Goal: Information Seeking & Learning: Learn about a topic

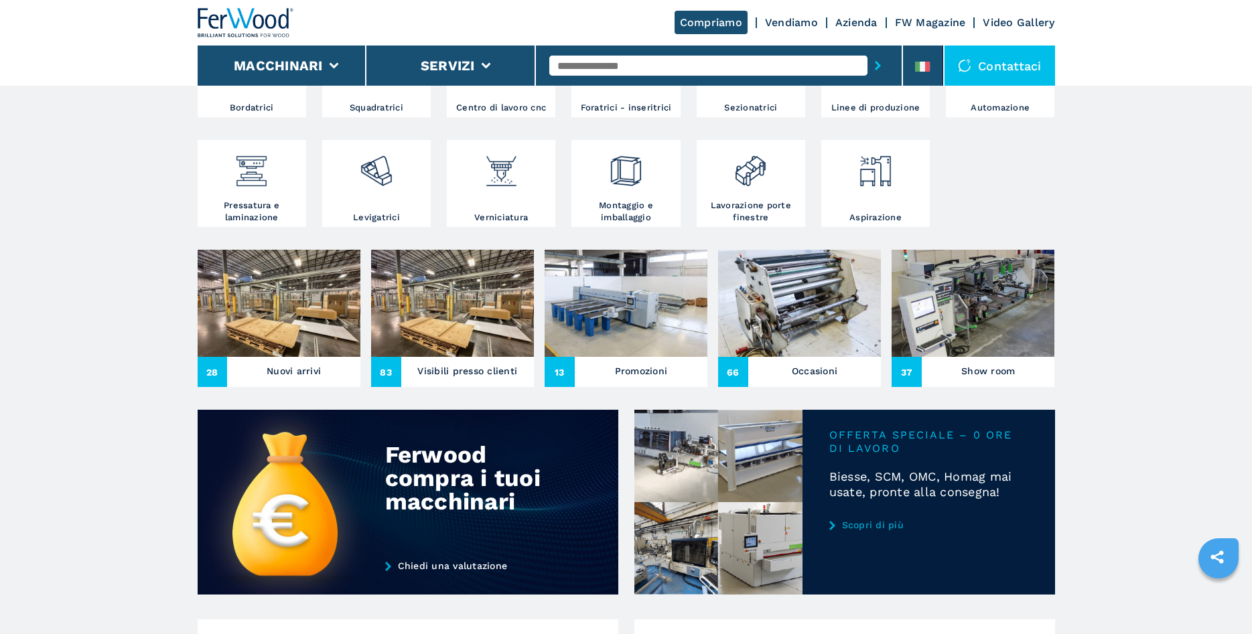
scroll to position [342, 0]
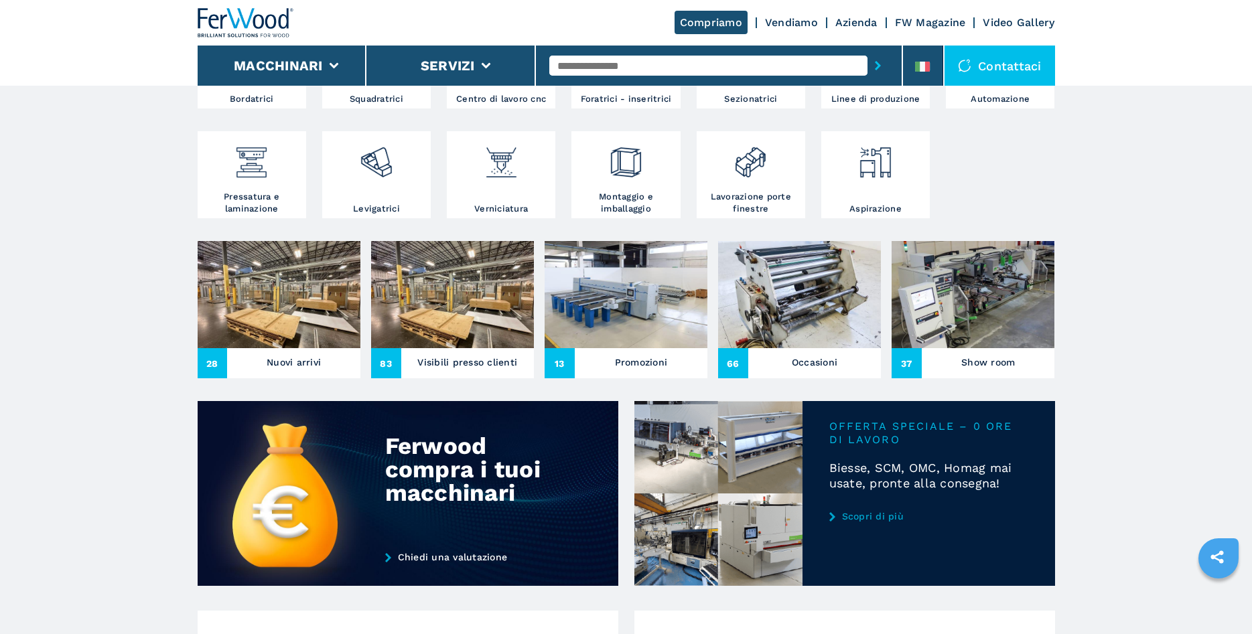
click at [281, 357] on h3 "Nuovi arrivi" at bounding box center [294, 362] width 54 height 19
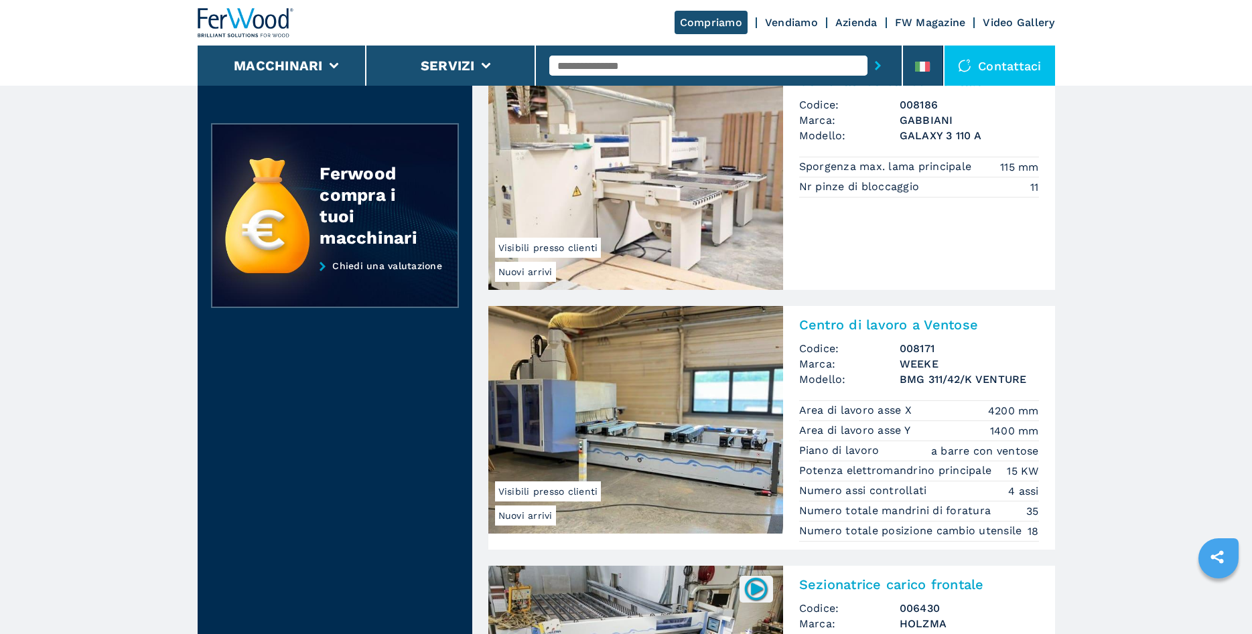
scroll to position [683, 0]
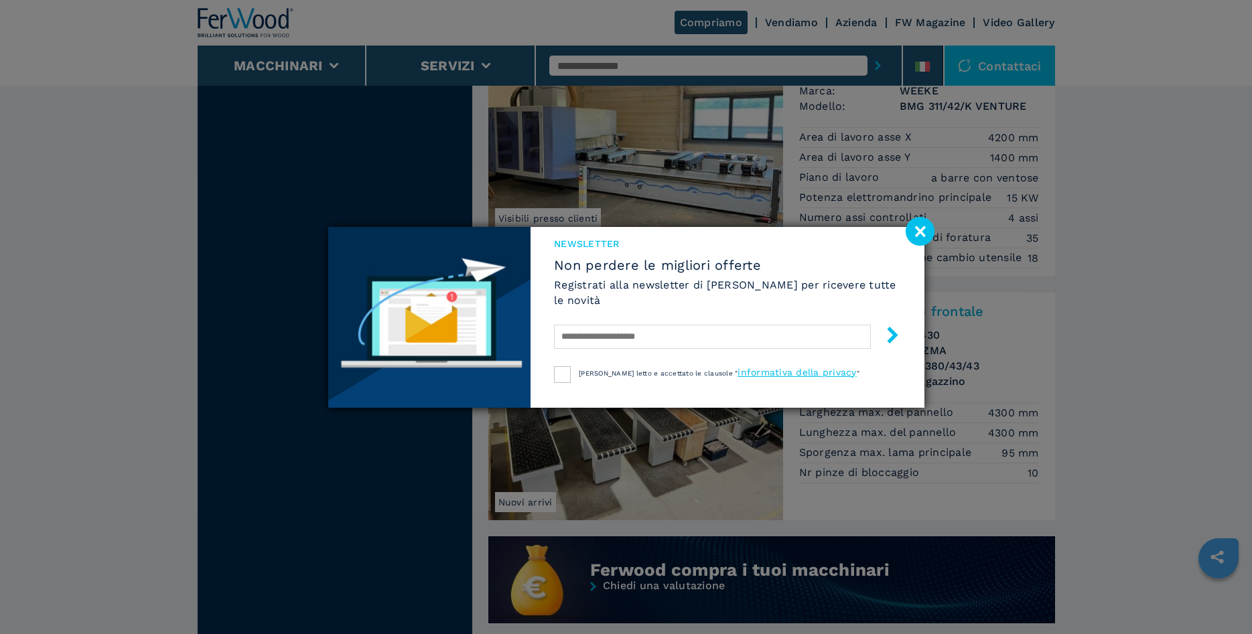
click at [914, 232] on image at bounding box center [920, 231] width 29 height 29
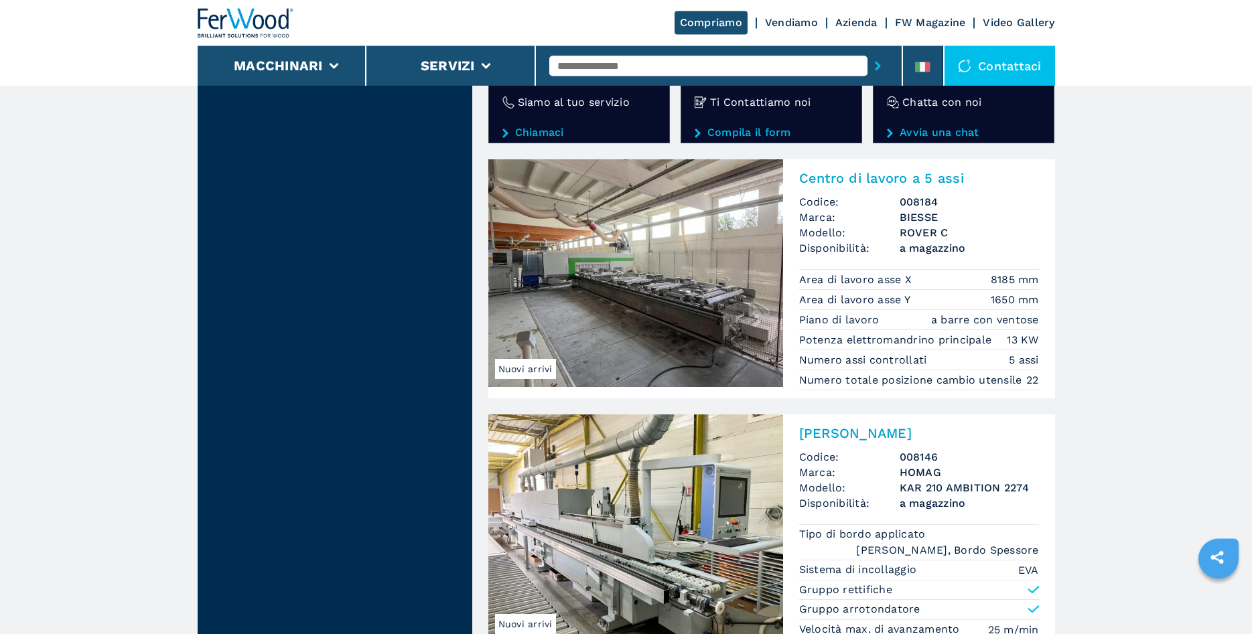
scroll to position [2392, 0]
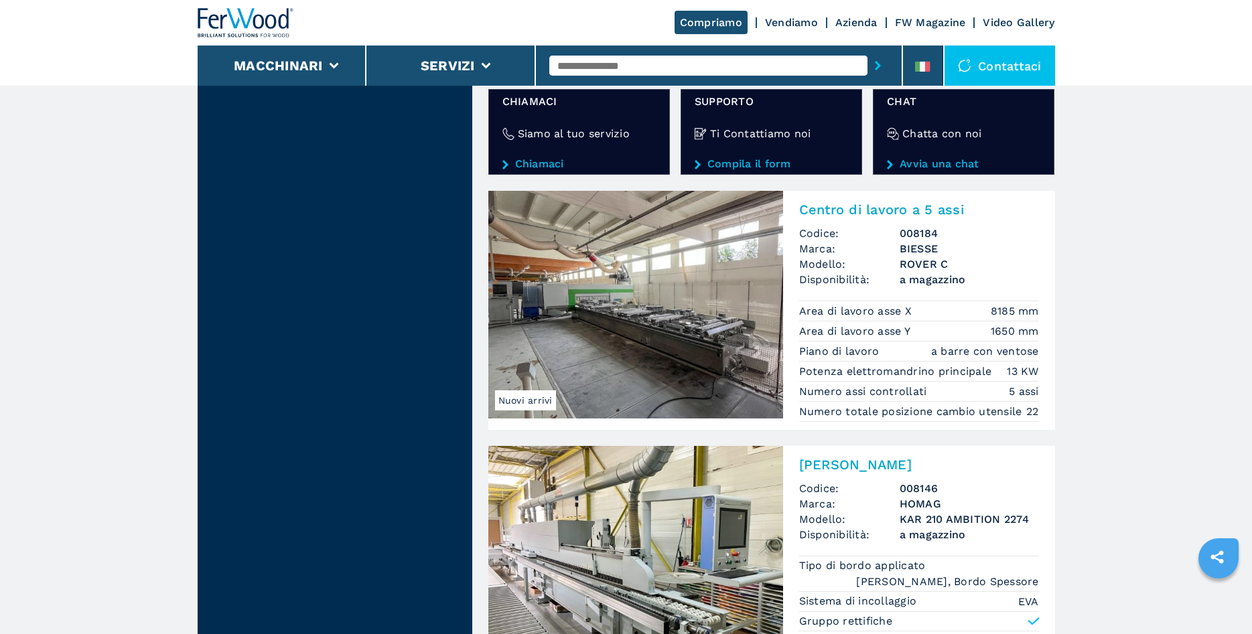
click at [719, 314] on img at bounding box center [635, 305] width 295 height 228
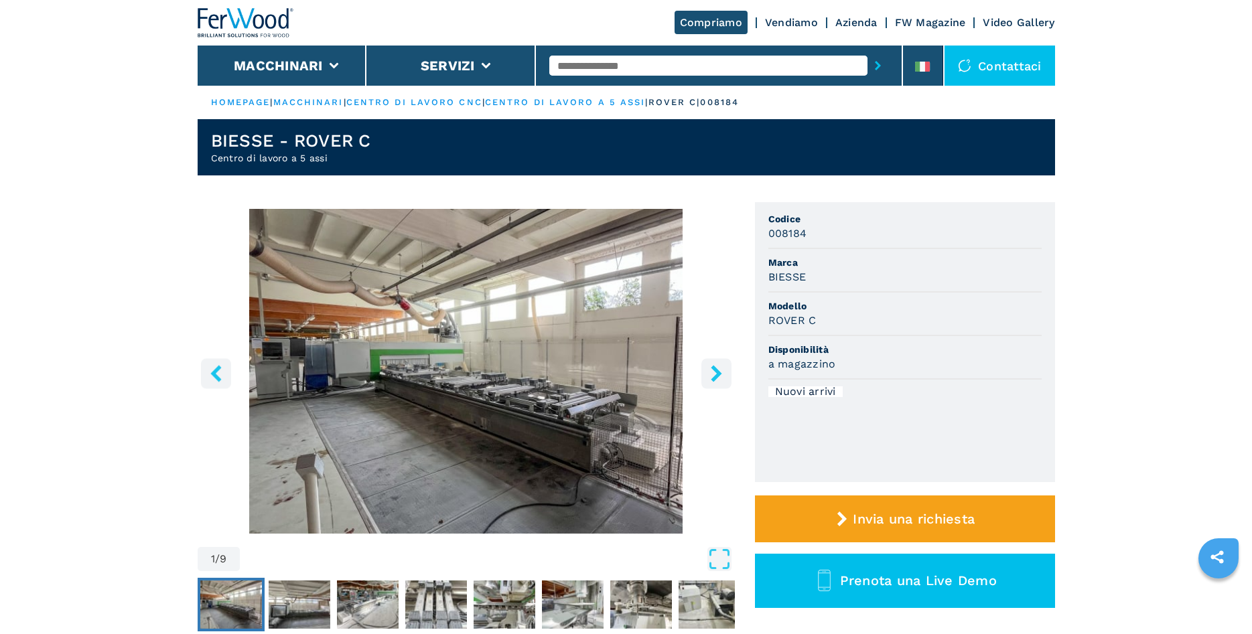
click at [716, 378] on icon "right-button" at bounding box center [716, 373] width 11 height 17
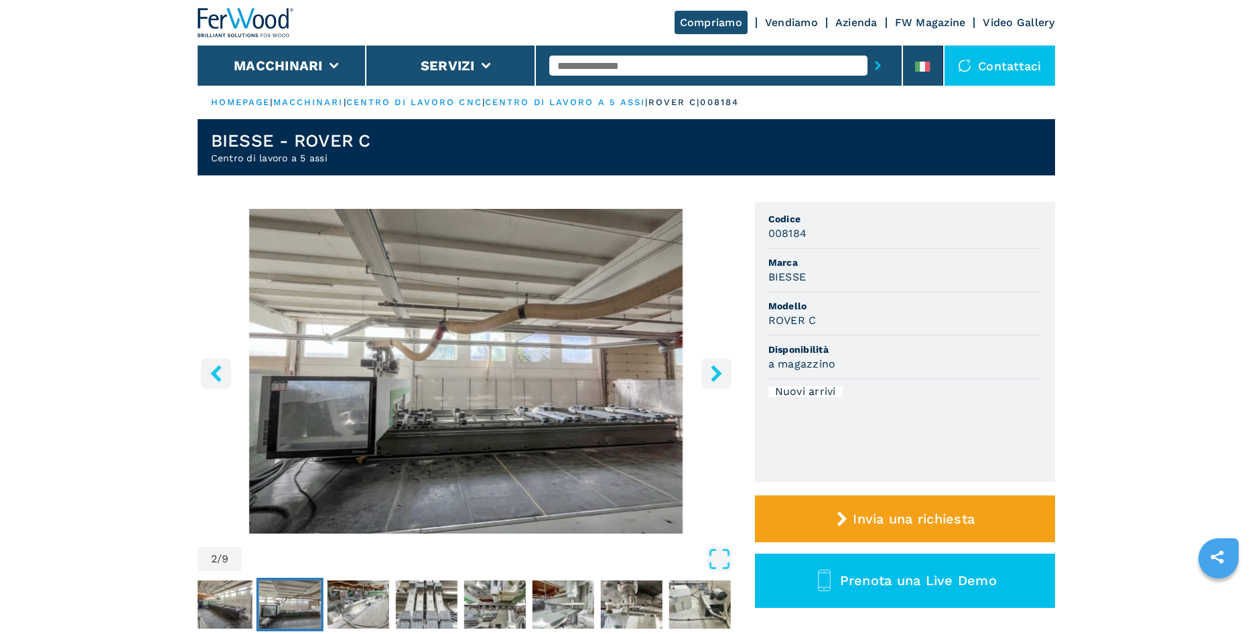
click at [715, 378] on icon "right-button" at bounding box center [716, 373] width 11 height 17
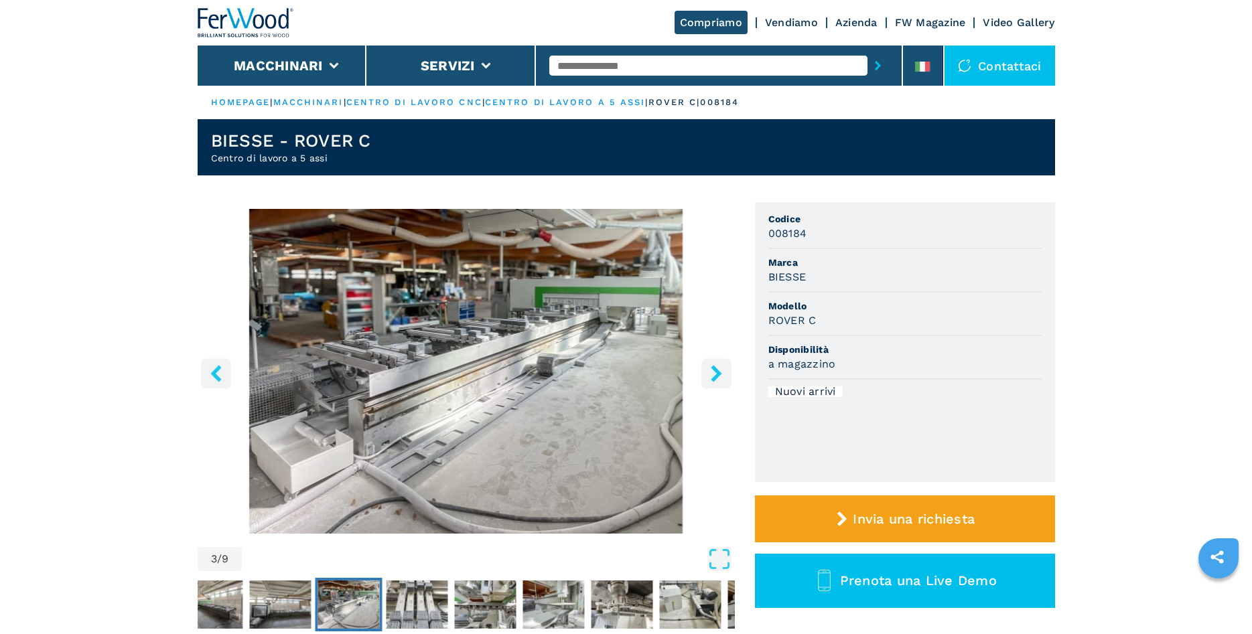
click at [718, 375] on icon "right-button" at bounding box center [716, 373] width 11 height 17
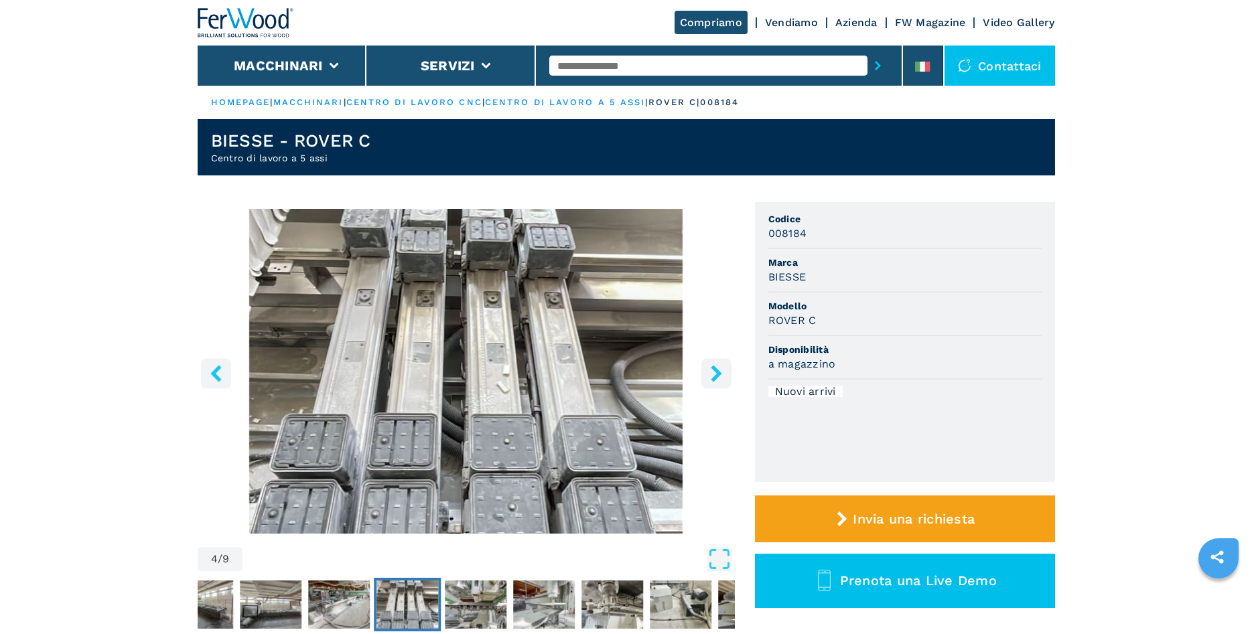
click at [718, 374] on icon "right-button" at bounding box center [716, 373] width 11 height 17
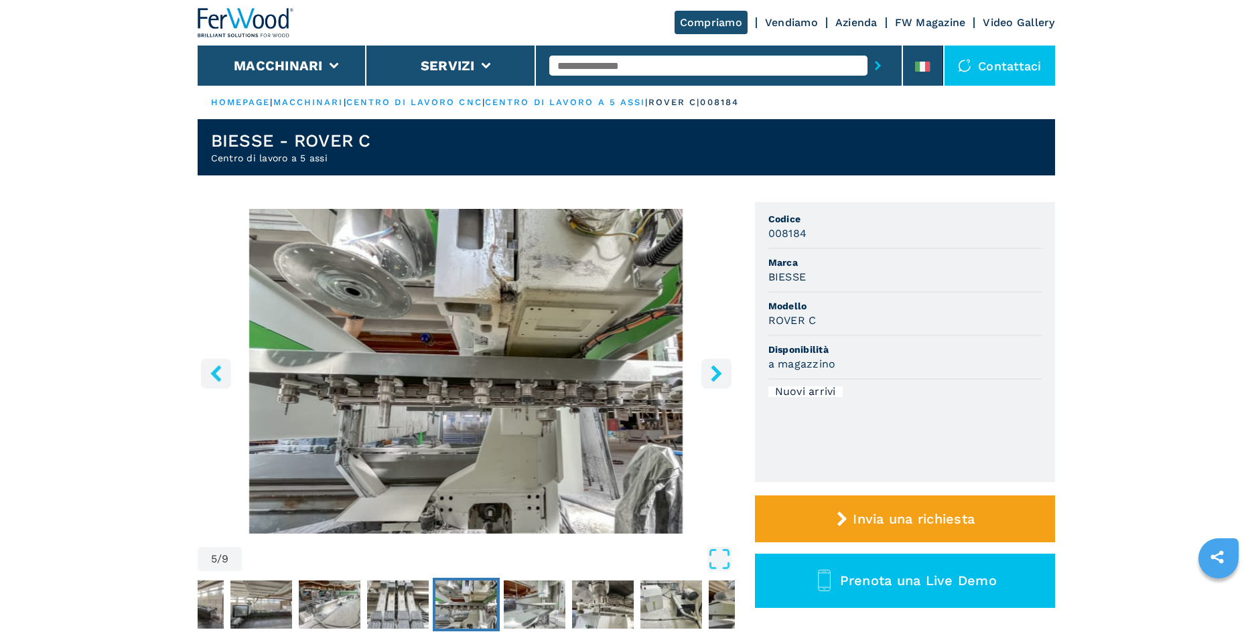
click at [718, 374] on icon "right-button" at bounding box center [716, 373] width 11 height 17
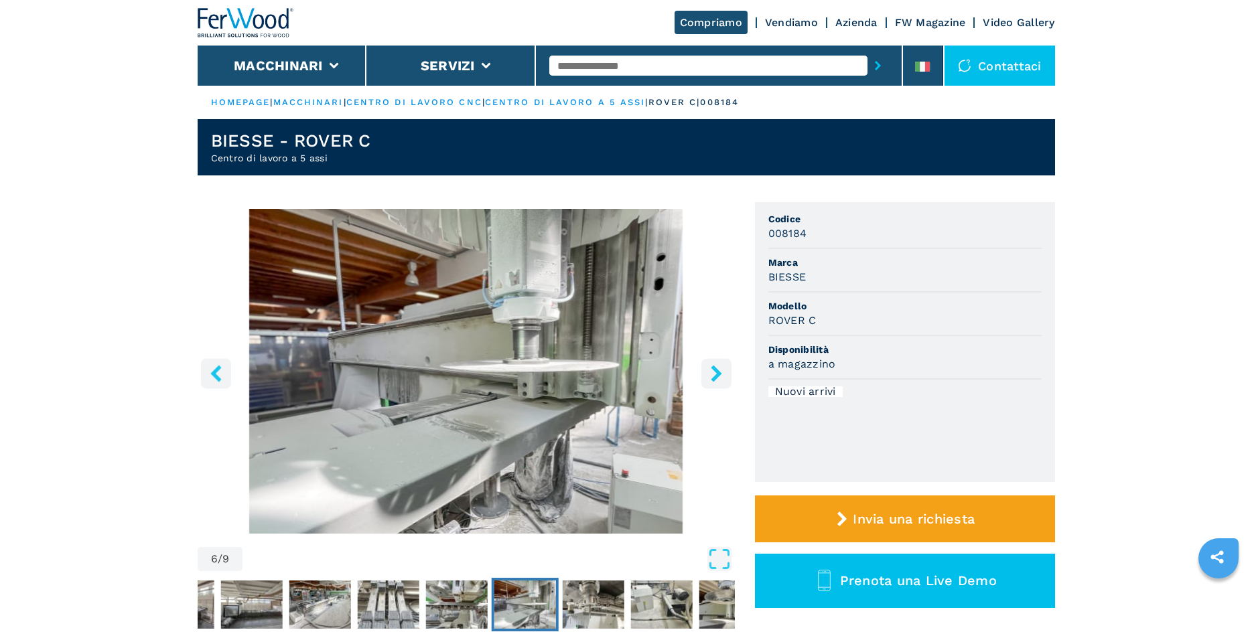
click at [718, 374] on icon "right-button" at bounding box center [716, 373] width 11 height 17
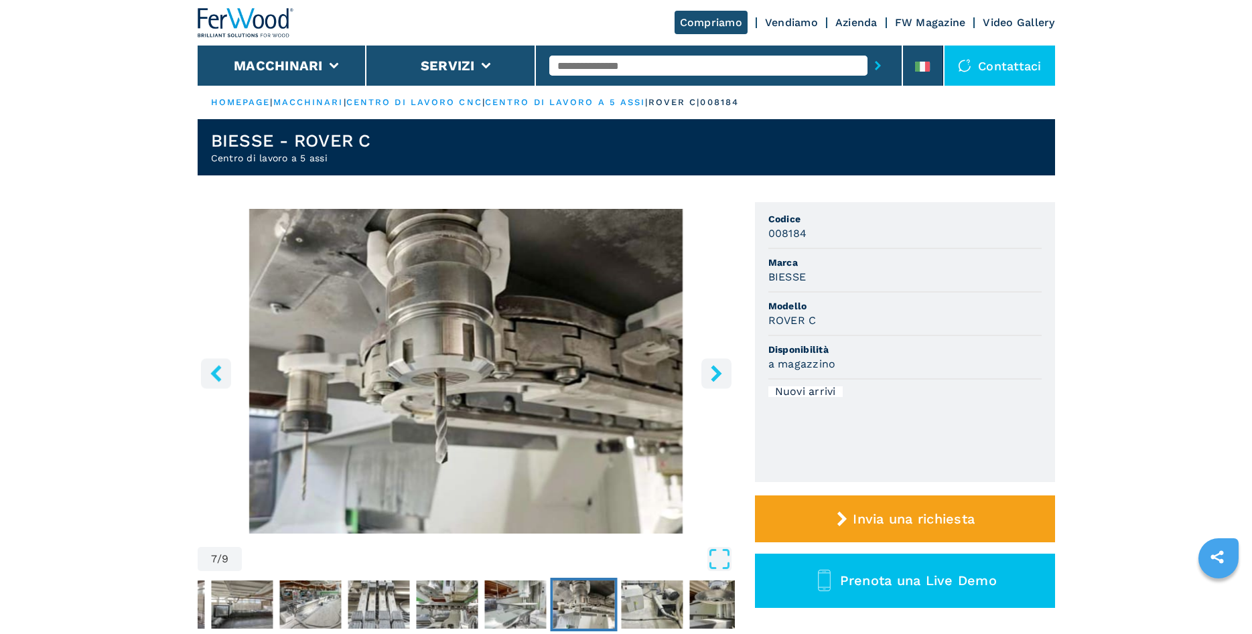
click at [718, 374] on icon "right-button" at bounding box center [716, 373] width 11 height 17
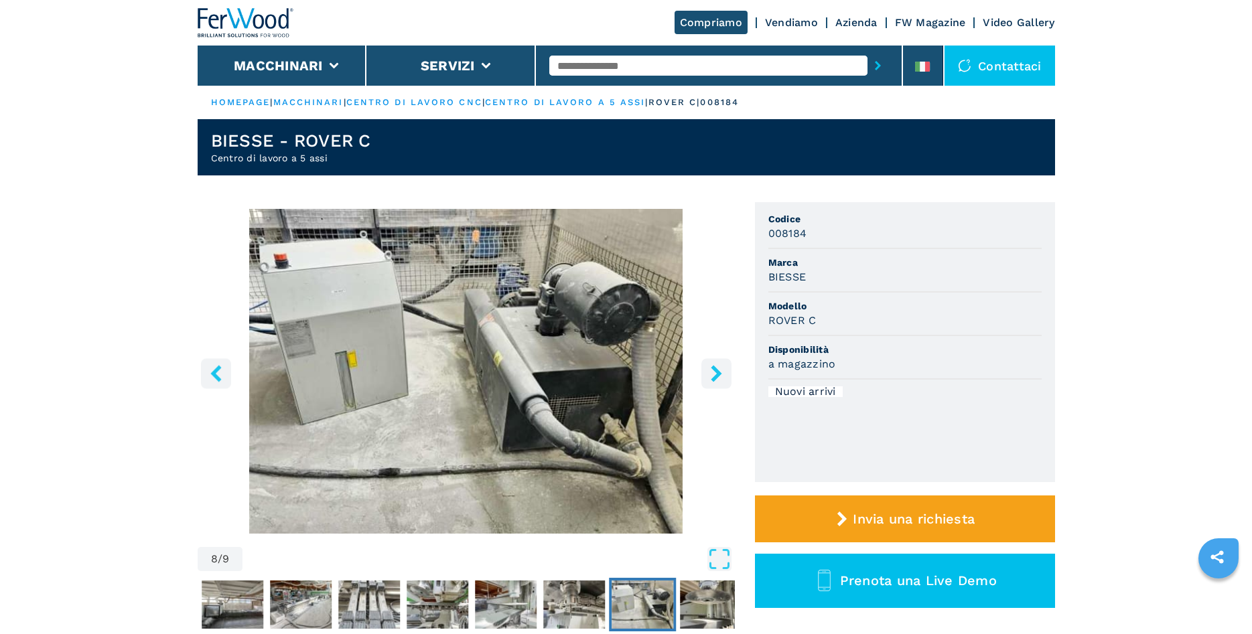
click at [718, 374] on icon "right-button" at bounding box center [716, 373] width 11 height 17
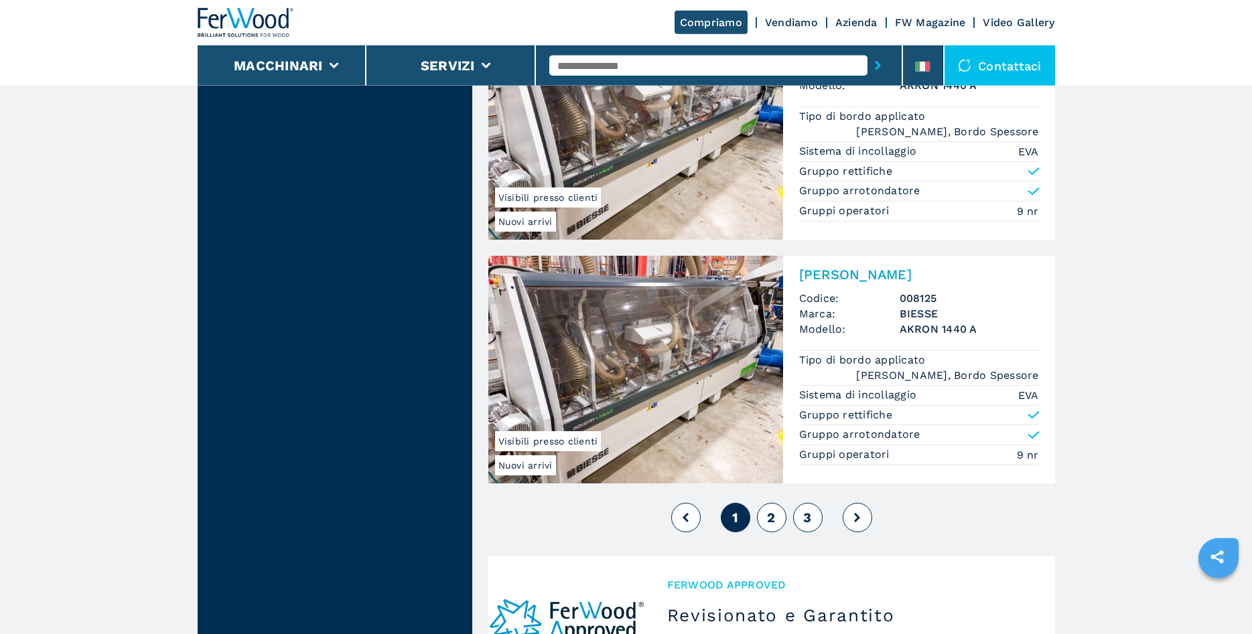
scroll to position [3143, 0]
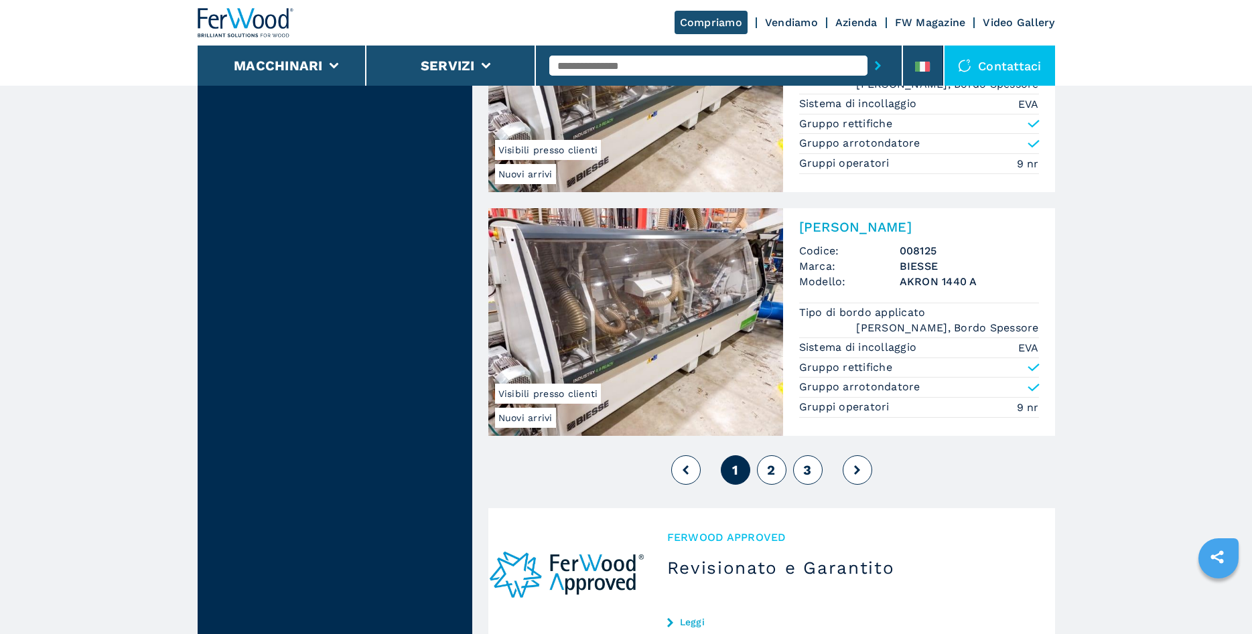
click at [777, 471] on button "2" at bounding box center [771, 470] width 29 height 29
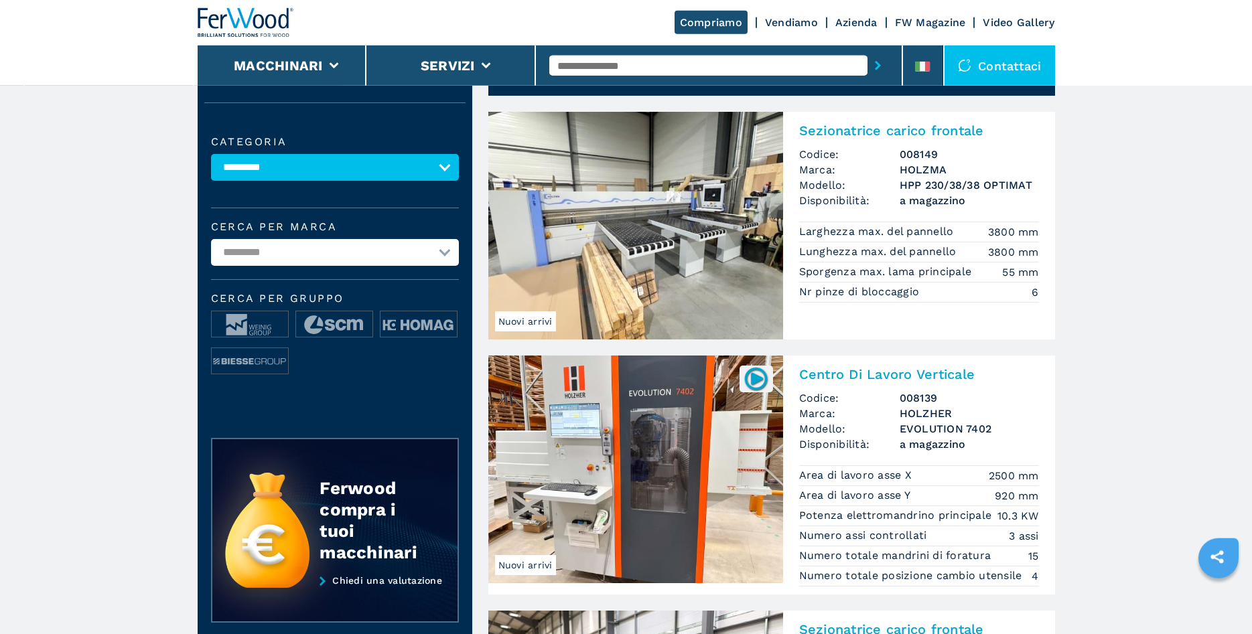
scroll to position [137, 0]
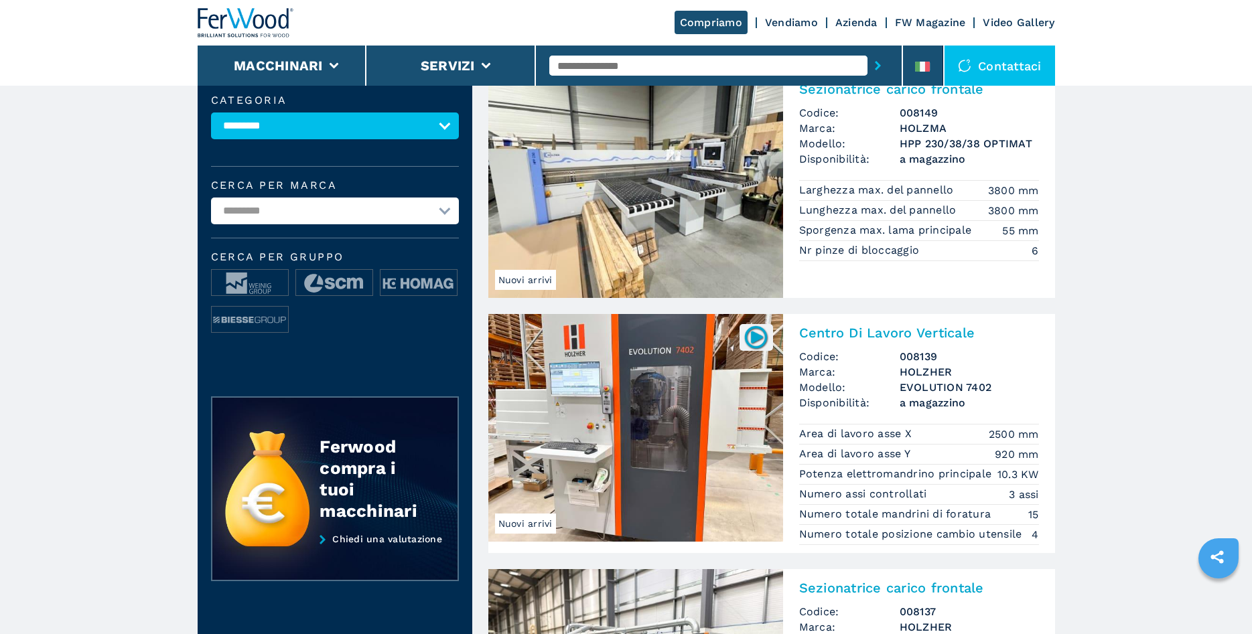
click at [624, 192] on img at bounding box center [635, 184] width 295 height 228
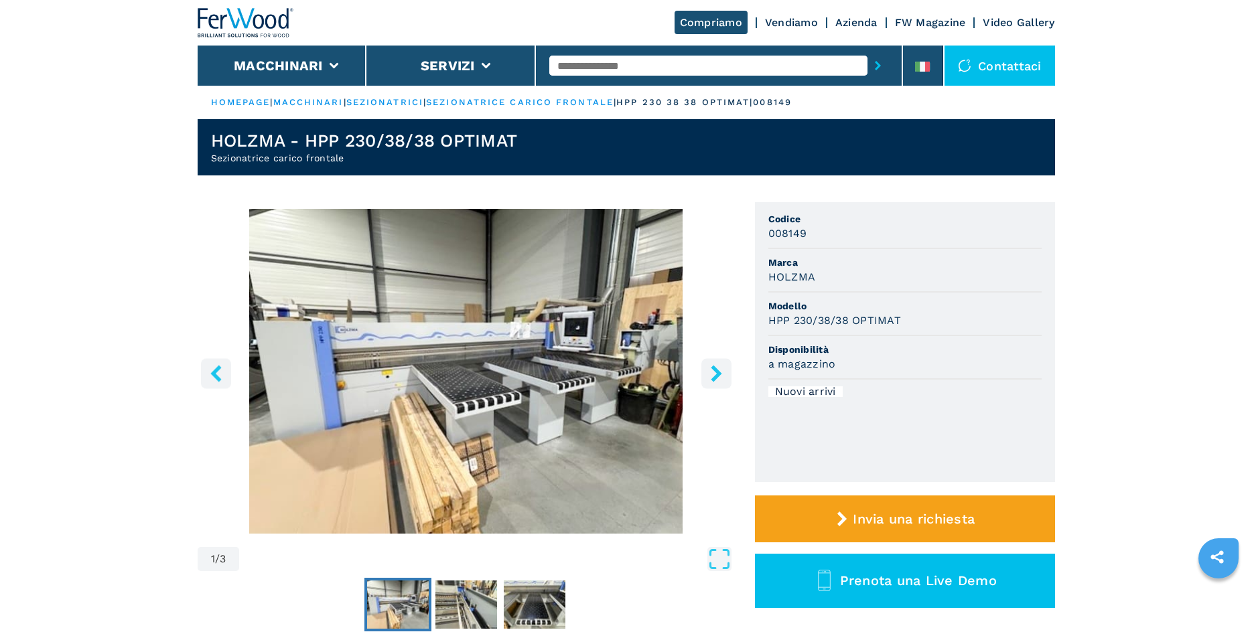
click at [719, 377] on icon "right-button" at bounding box center [716, 373] width 17 height 17
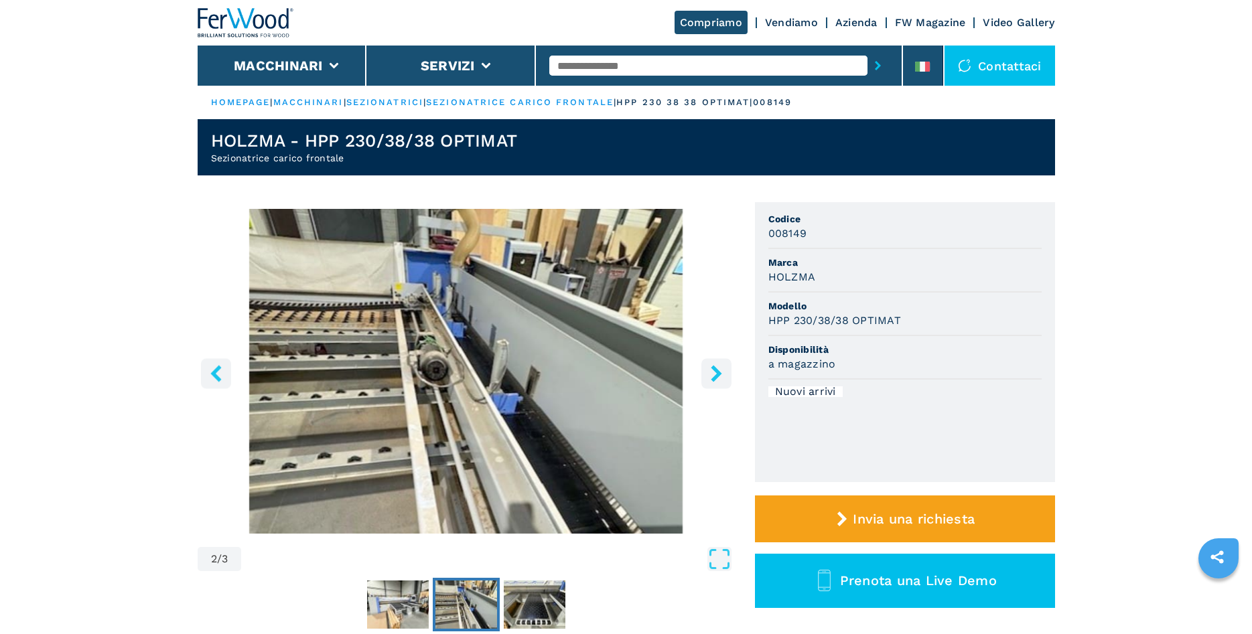
click at [719, 377] on icon "right-button" at bounding box center [716, 373] width 17 height 17
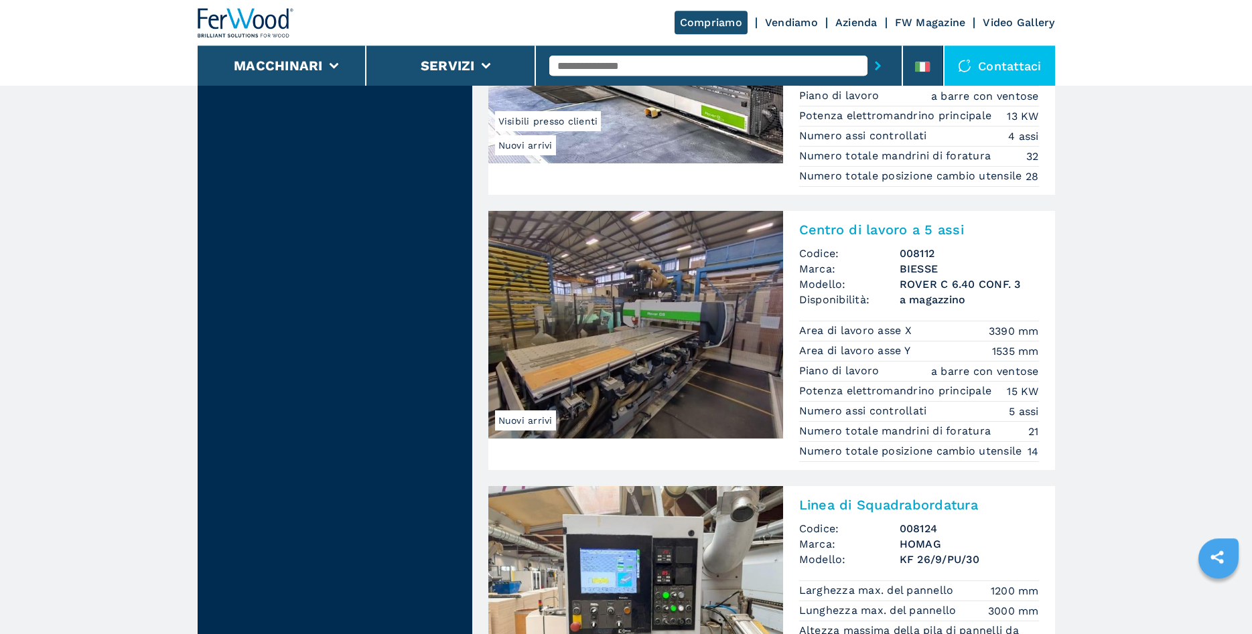
scroll to position [1435, 0]
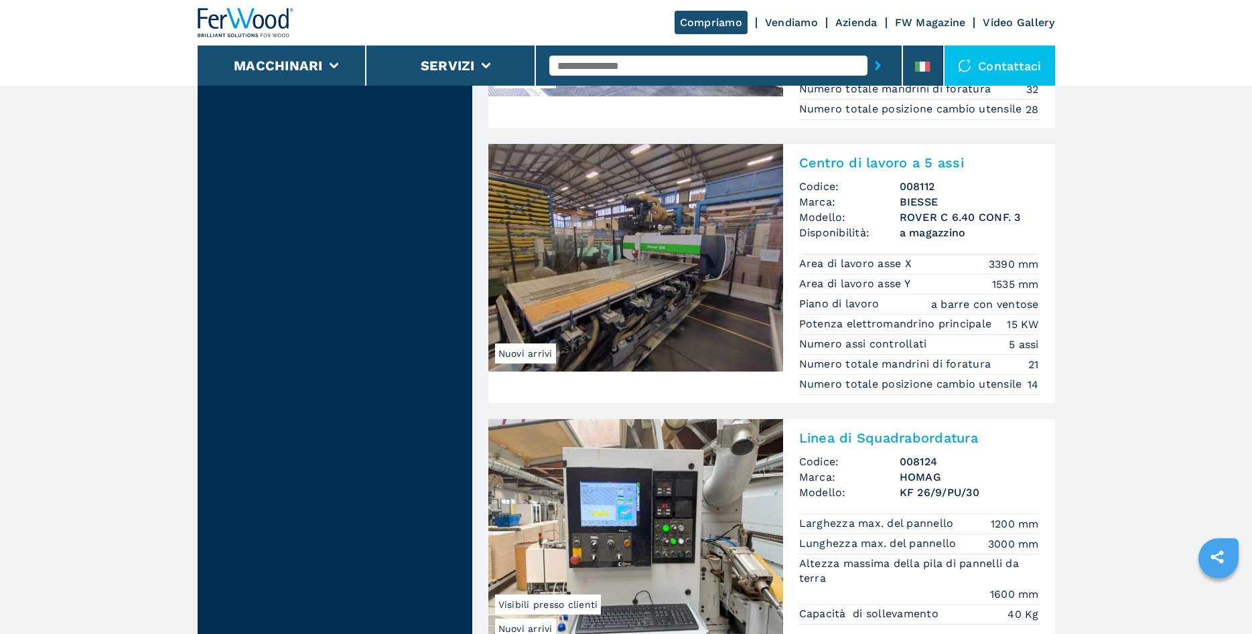
click at [621, 265] on img at bounding box center [635, 258] width 295 height 228
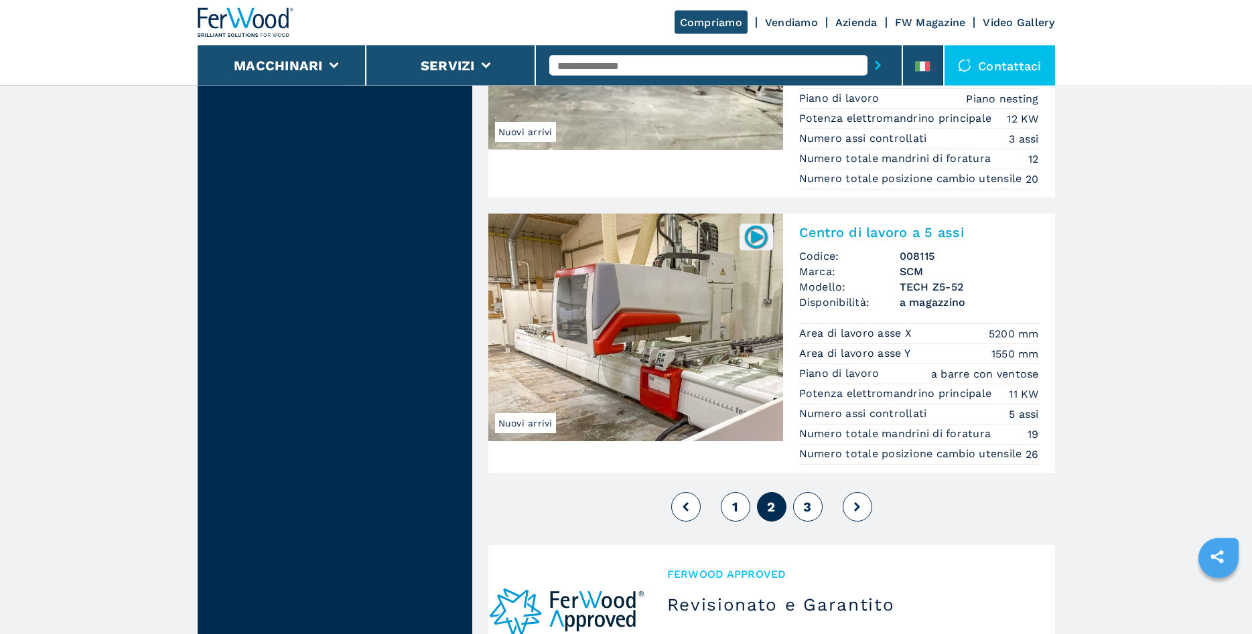
scroll to position [3143, 0]
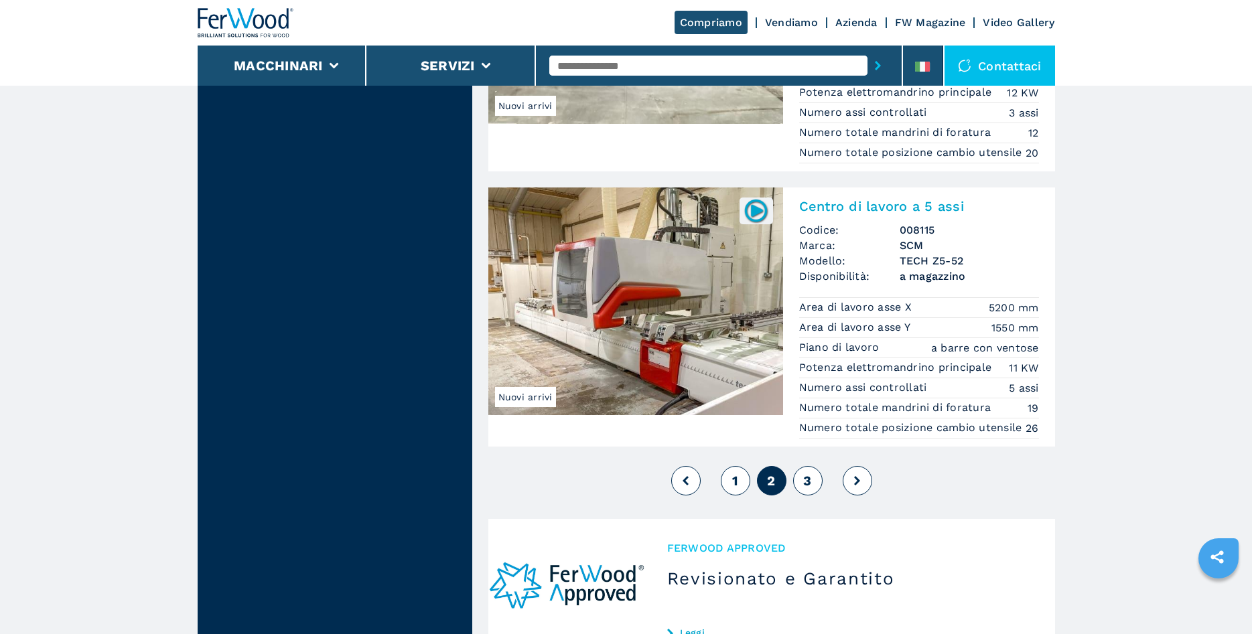
click at [807, 489] on span "3" at bounding box center [807, 481] width 8 height 16
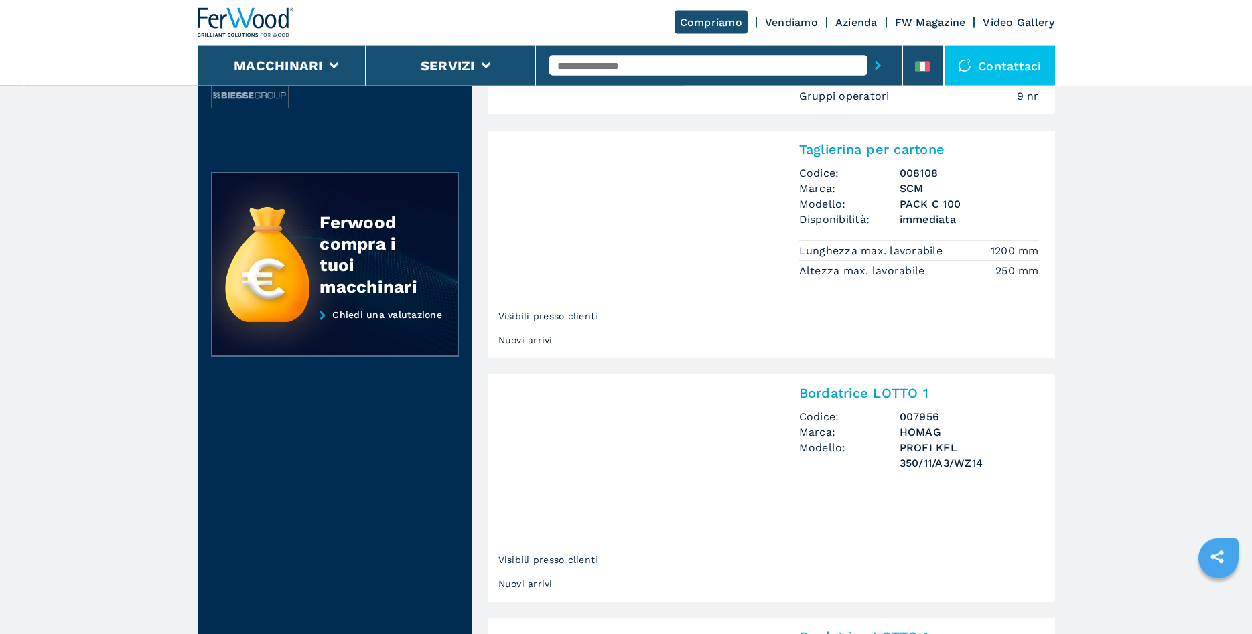
scroll to position [342, 0]
